Goal: Find specific page/section: Find specific page/section

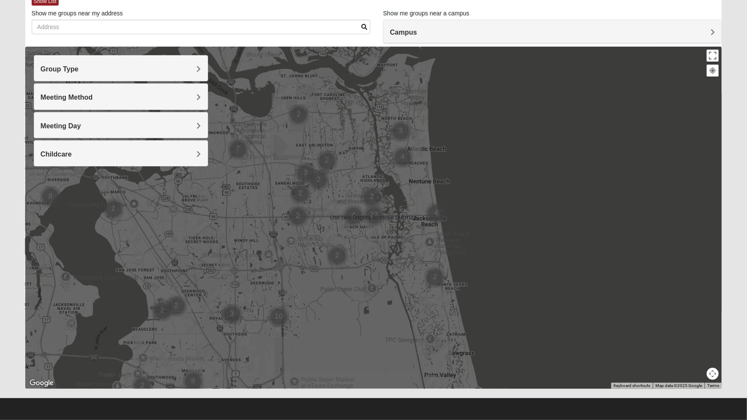
scroll to position [51, 0]
click at [201, 136] on div "Meeting Day" at bounding box center [120, 125] width 173 height 25
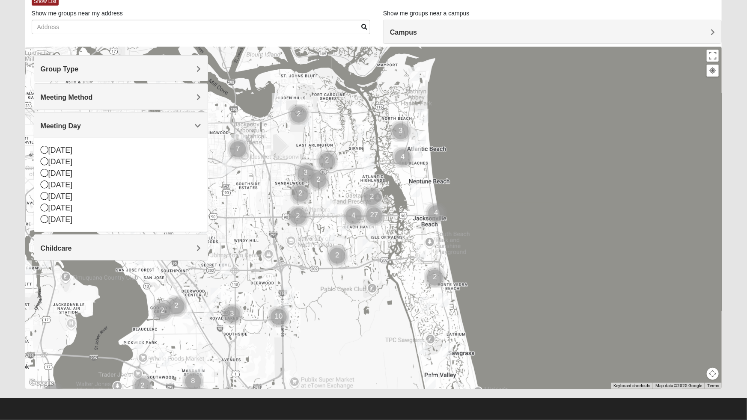
click at [109, 183] on div "[DATE]" at bounding box center [121, 185] width 161 height 12
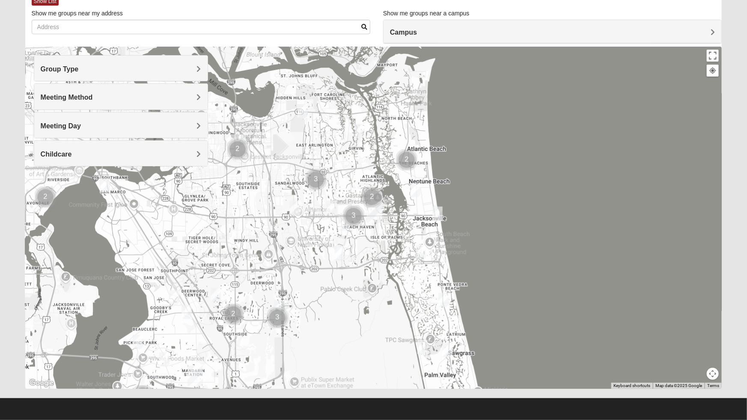
click at [116, 166] on div "Childcare" at bounding box center [120, 153] width 173 height 25
click at [197, 130] on div "Meeting Day" at bounding box center [120, 125] width 173 height 25
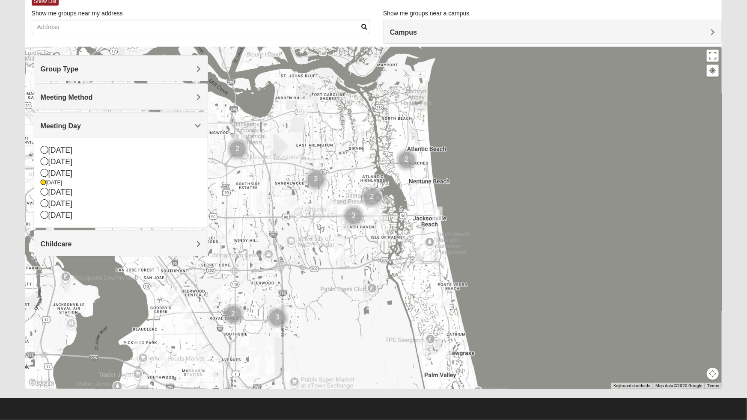
click at [137, 176] on div "[DATE]" at bounding box center [121, 174] width 161 height 12
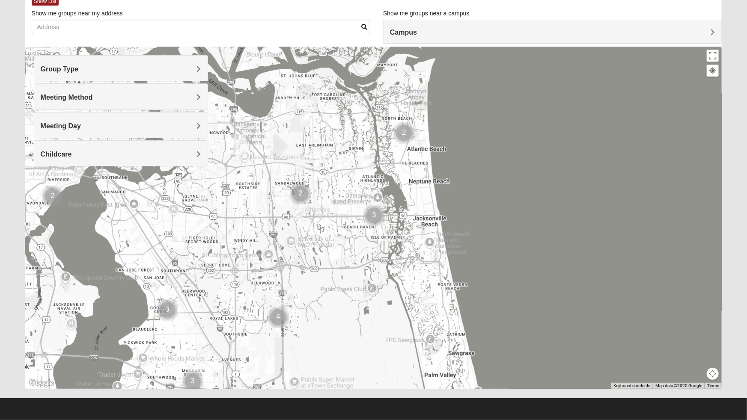
click at [196, 101] on h4 "Meeting Method" at bounding box center [121, 97] width 161 height 8
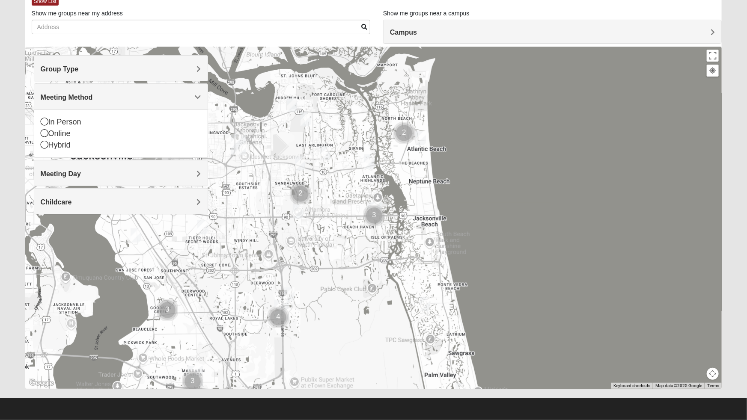
click at [185, 120] on div "In Person" at bounding box center [121, 122] width 161 height 12
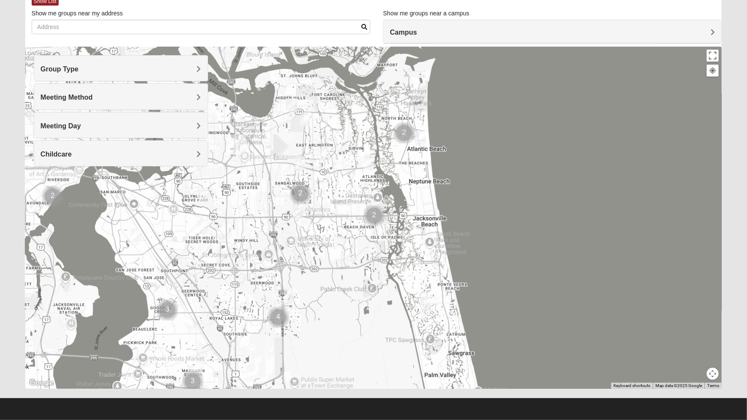
click at [79, 69] on span "Group Type" at bounding box center [60, 69] width 38 height 7
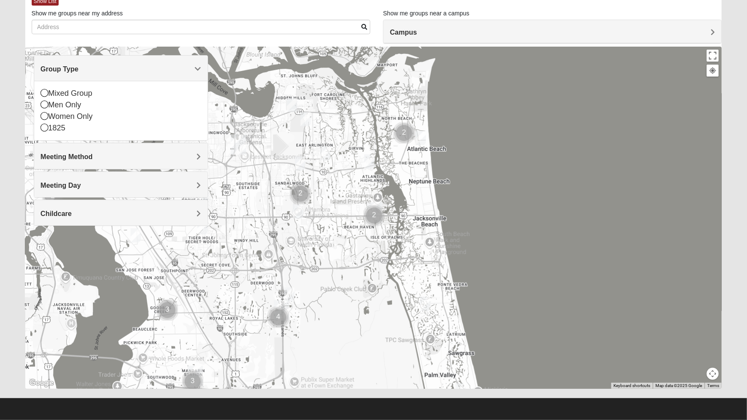
click at [168, 126] on div "1825" at bounding box center [121, 128] width 161 height 12
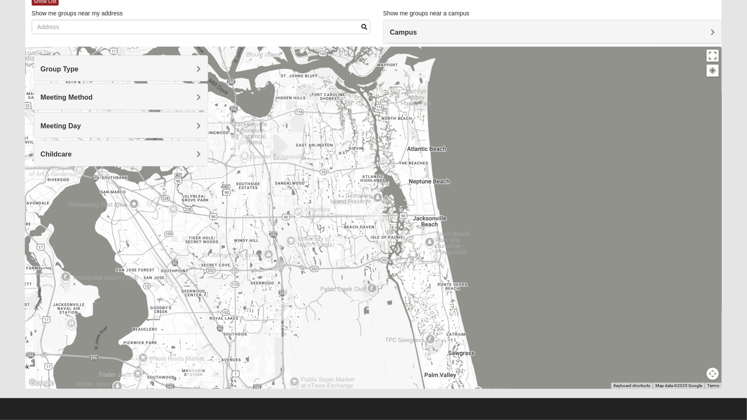
click at [79, 73] on span "Group Type" at bounding box center [60, 69] width 38 height 7
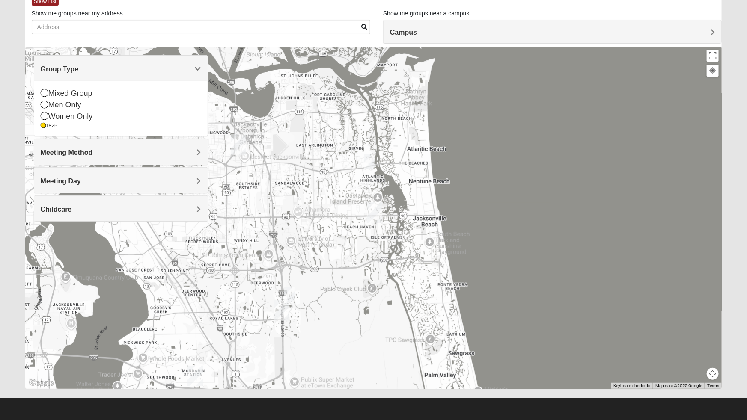
click at [159, 121] on div "Women Only" at bounding box center [121, 117] width 161 height 12
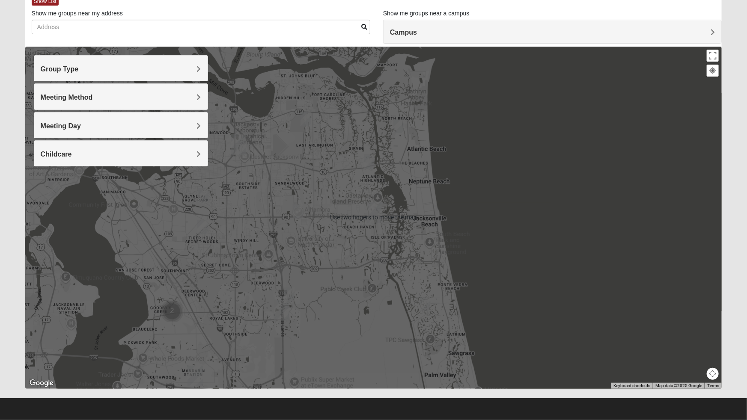
click at [708, 372] on button "Map camera controls" at bounding box center [713, 374] width 12 height 12
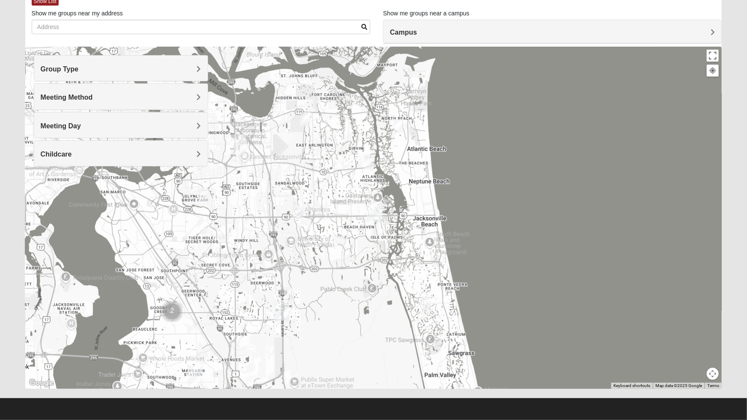
click at [708, 376] on button "Map camera controls" at bounding box center [713, 374] width 12 height 12
click at [686, 381] on div at bounding box center [373, 218] width 697 height 343
click at [679, 378] on div at bounding box center [373, 218] width 697 height 343
click at [677, 377] on div at bounding box center [373, 218] width 697 height 343
click at [715, 375] on button "Map camera controls" at bounding box center [713, 374] width 12 height 12
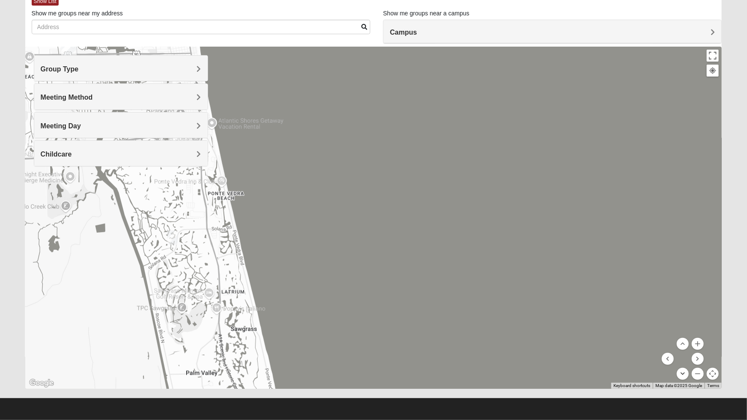
click at [684, 380] on button "Move down" at bounding box center [683, 374] width 12 height 12
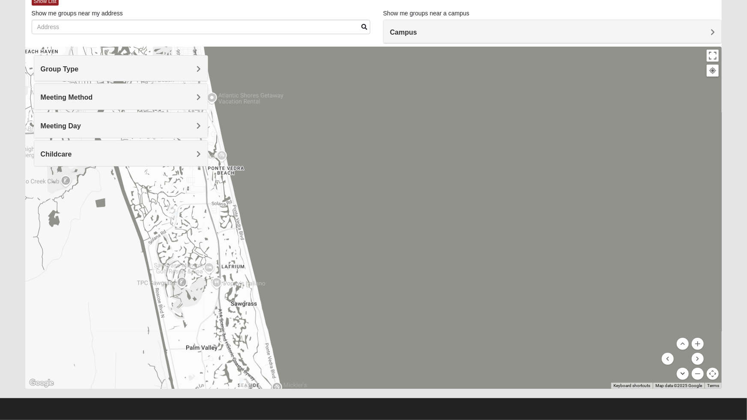
click at [683, 378] on button "Move down" at bounding box center [683, 374] width 12 height 12
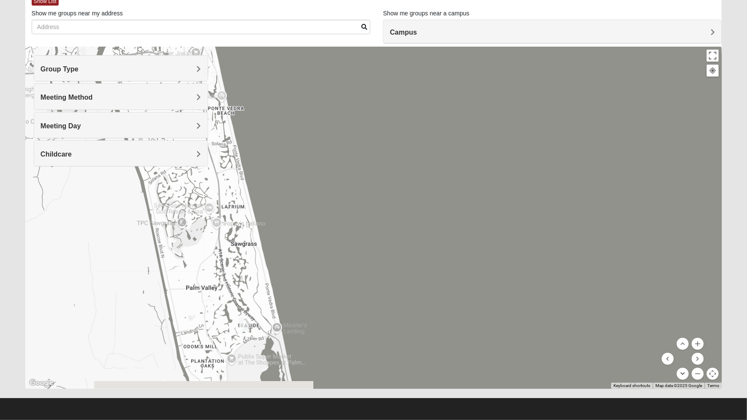
click at [682, 377] on button "Move down" at bounding box center [683, 374] width 12 height 12
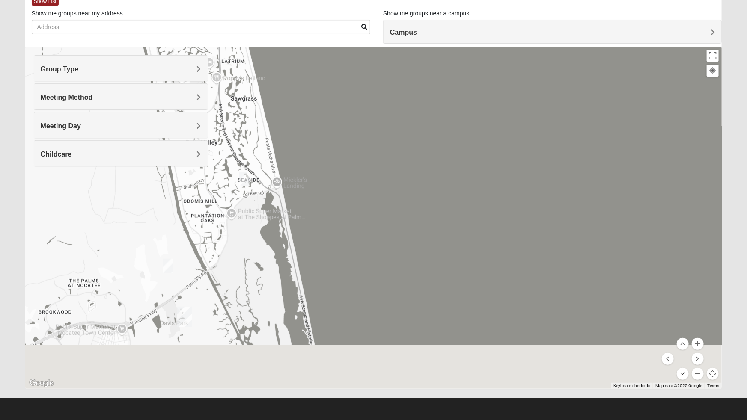
click at [683, 376] on button "Move down" at bounding box center [683, 374] width 12 height 12
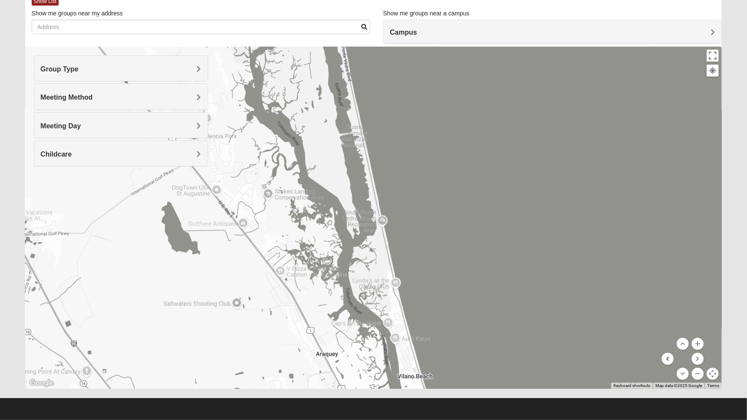
click at [668, 361] on button "Move left" at bounding box center [668, 359] width 12 height 12
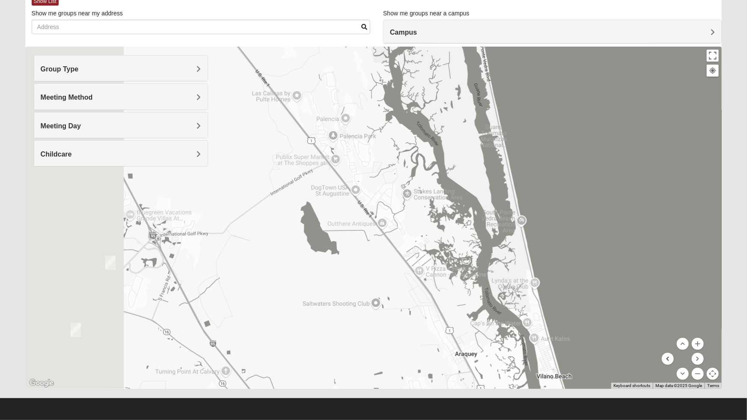
click at [667, 363] on button "Move left" at bounding box center [668, 359] width 12 height 12
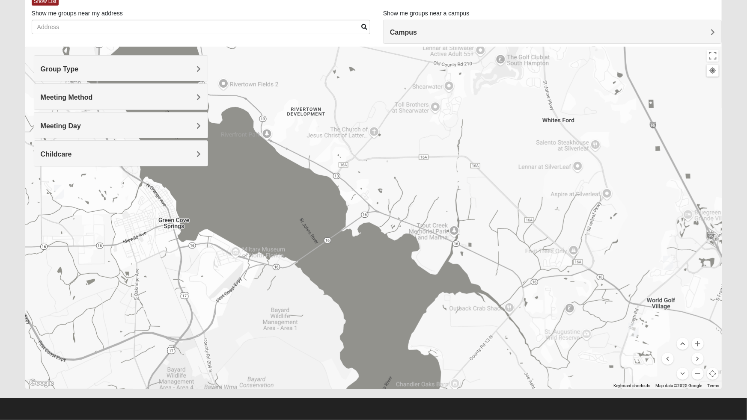
click at [685, 347] on button "Move up" at bounding box center [683, 344] width 12 height 12
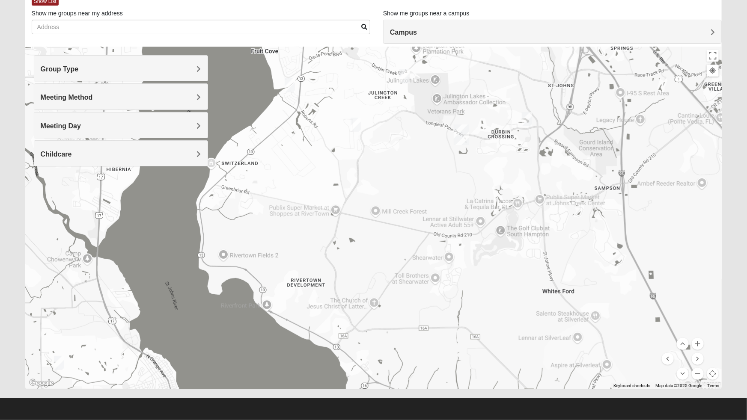
click at [358, 128] on img "Womens Crane 32259" at bounding box center [355, 124] width 17 height 21
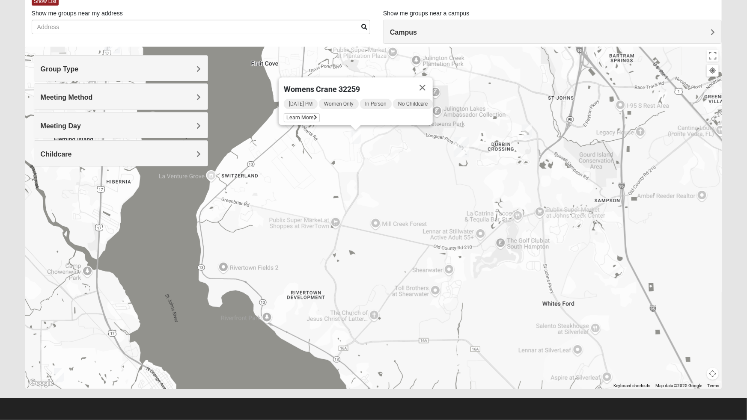
click at [314, 115] on icon at bounding box center [315, 117] width 3 height 5
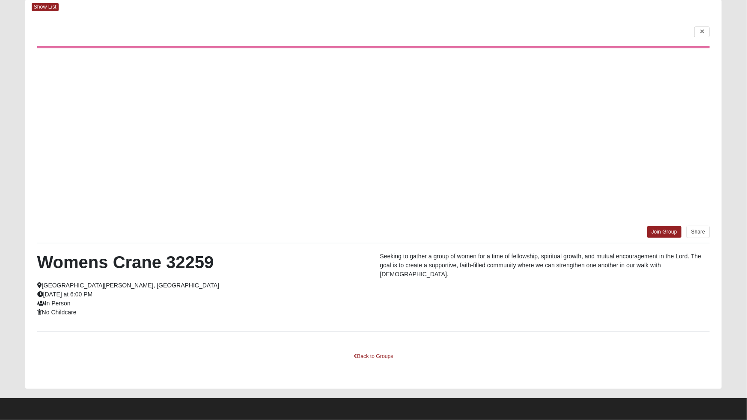
scroll to position [45, 0]
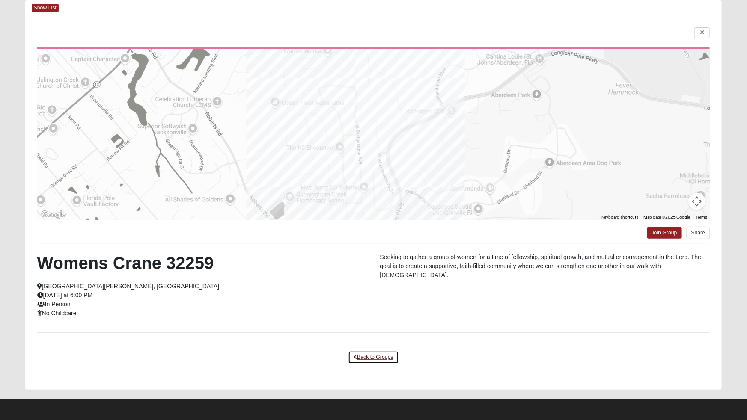
click at [381, 358] on link "Back to Groups" at bounding box center [373, 357] width 51 height 13
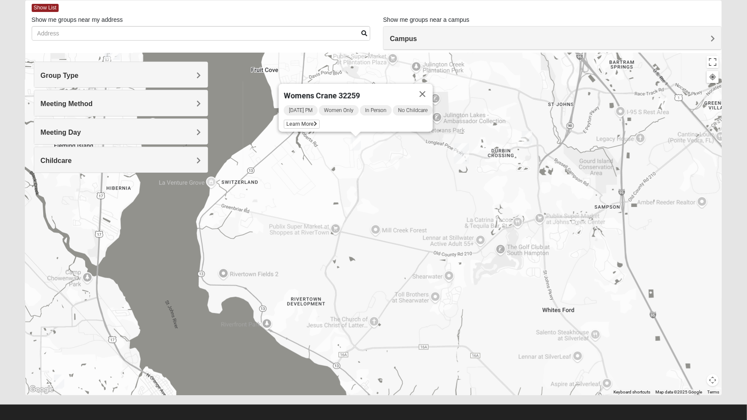
click at [526, 137] on img "Womens Caro 32259" at bounding box center [527, 138] width 17 height 21
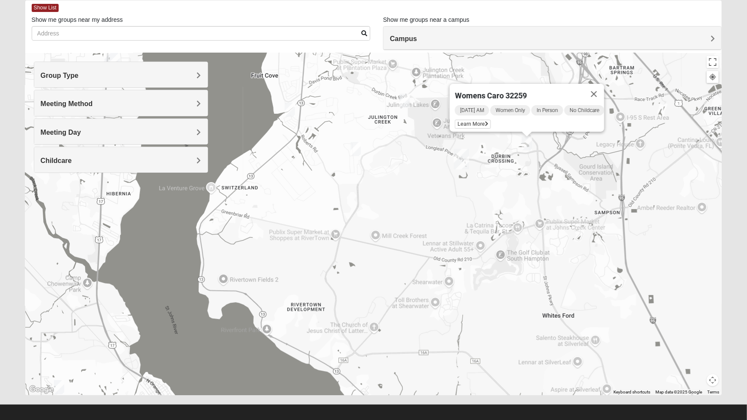
click at [485, 122] on icon at bounding box center [486, 124] width 3 height 5
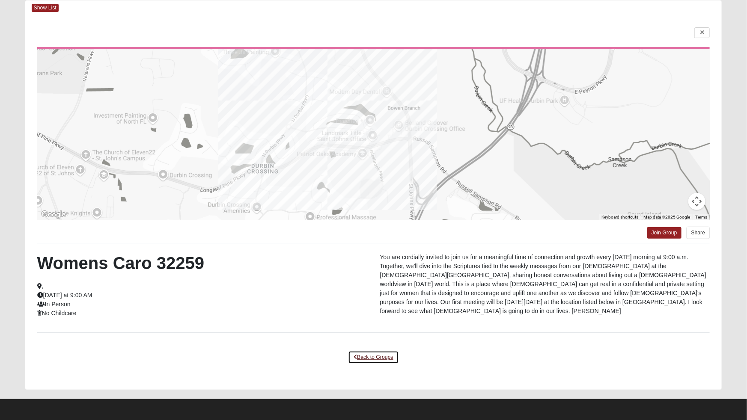
click at [388, 363] on link "Back to Groups" at bounding box center [373, 357] width 51 height 13
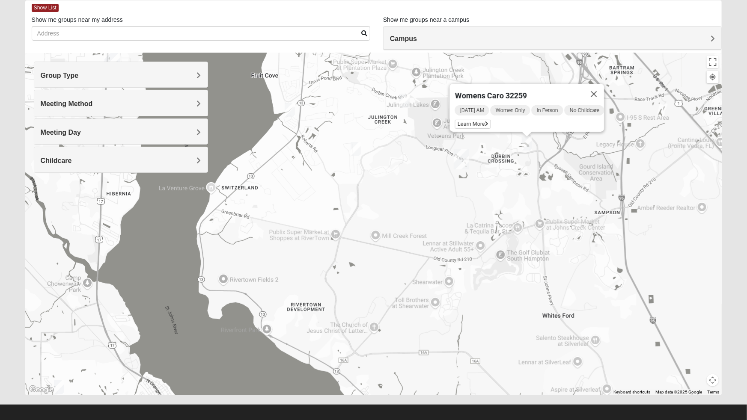
click at [357, 148] on img "Womens Crane 32259" at bounding box center [355, 149] width 17 height 21
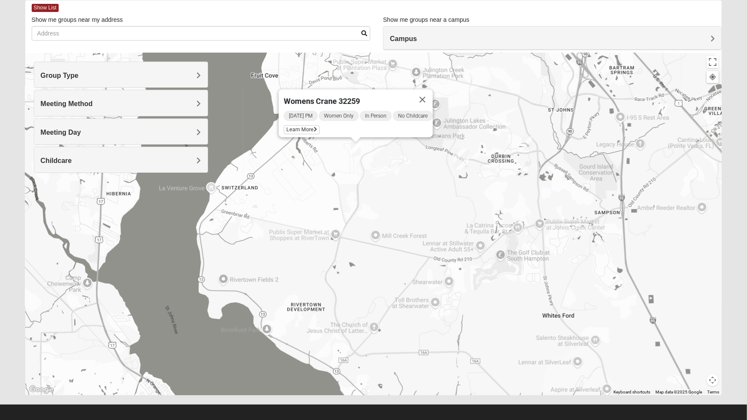
click at [307, 126] on span "Learn More" at bounding box center [302, 129] width 36 height 9
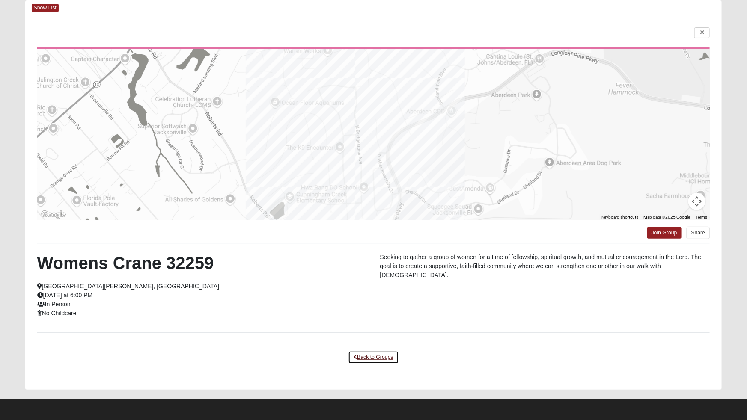
click at [384, 358] on link "Back to Groups" at bounding box center [373, 357] width 51 height 13
